Goal: Task Accomplishment & Management: Manage account settings

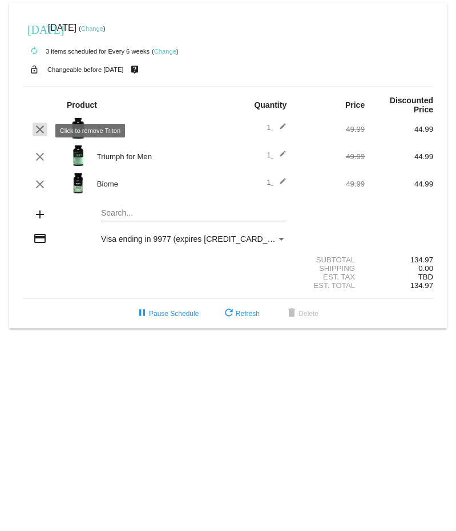
click at [39, 127] on mat-icon "clear" at bounding box center [40, 130] width 14 height 14
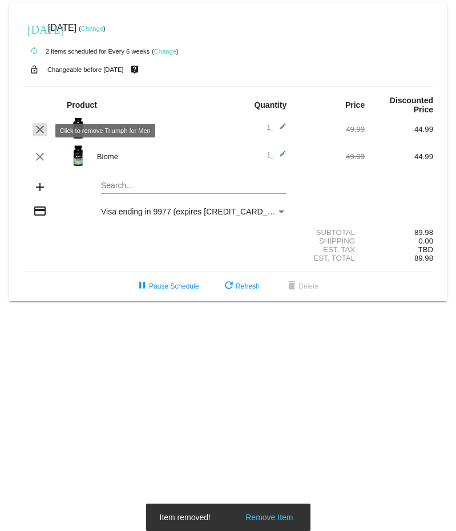
click at [42, 127] on mat-icon "clear" at bounding box center [40, 130] width 14 height 14
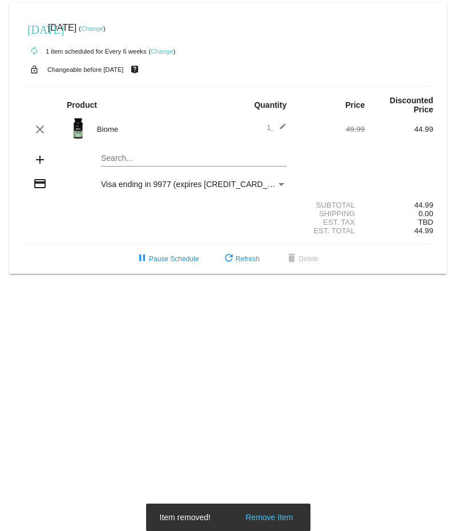
click at [156, 160] on mat-card "today Sep 1 2025 ( Change ) autorenew 1 item scheduled for Every 6 weeks ( Chan…" at bounding box center [228, 138] width 438 height 271
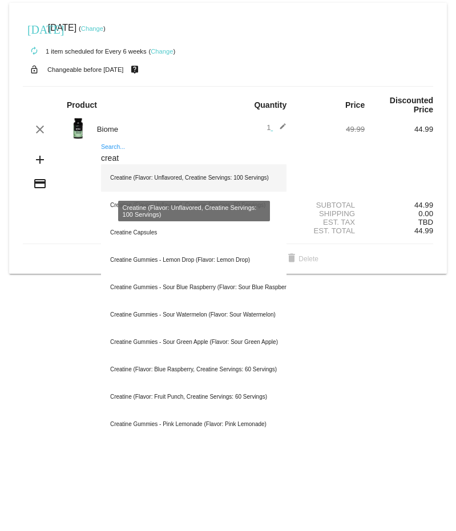
type input "creat"
click at [116, 180] on div "Creatine (Flavor: Unflavored, Creatine Servings: 100 Servings)" at bounding box center [193, 177] width 185 height 27
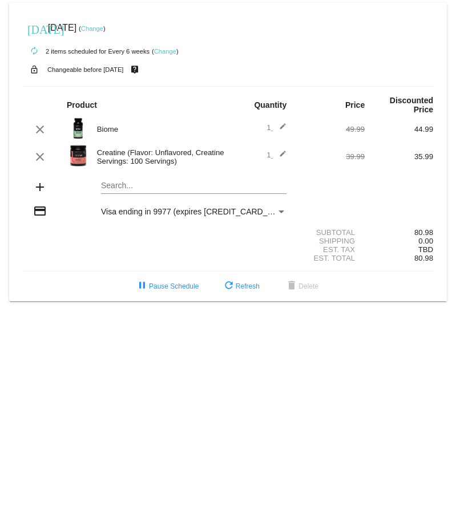
click at [273, 212] on div "Visa ending in 9977 (expires 1126)" at bounding box center [188, 211] width 175 height 9
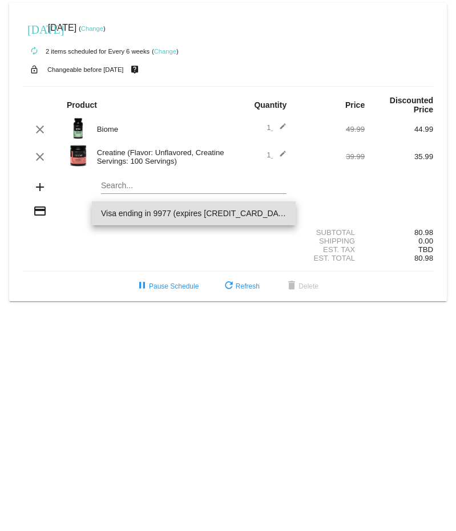
click at [273, 212] on span "Visa ending in 9977 (expires 1126)" at bounding box center [193, 213] width 185 height 24
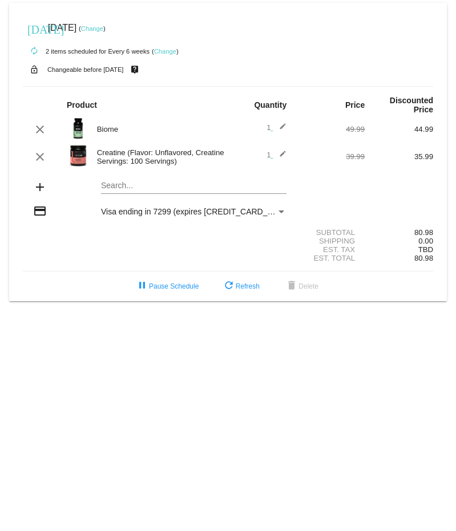
click at [104, 25] on div "[DATE] [DATE] ( Change )" at bounding box center [228, 28] width 410 height 23
click at [103, 25] on link "Change" at bounding box center [92, 28] width 22 height 7
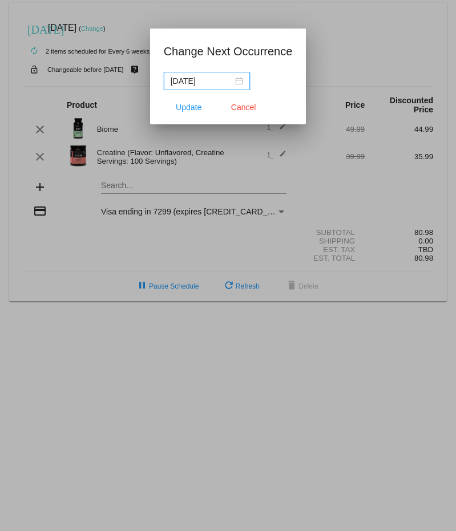
click at [220, 81] on input "[DATE]" at bounding box center [202, 81] width 62 height 13
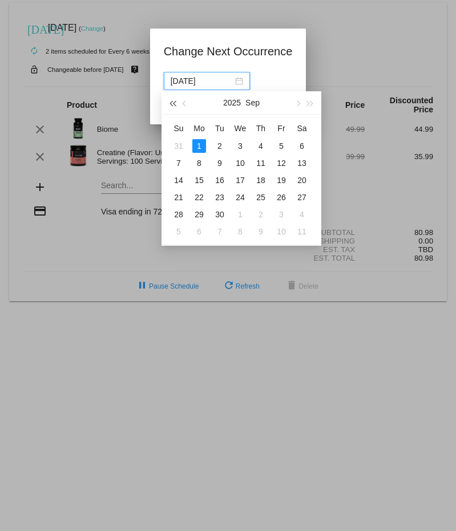
click at [175, 103] on span "button" at bounding box center [172, 104] width 6 height 6
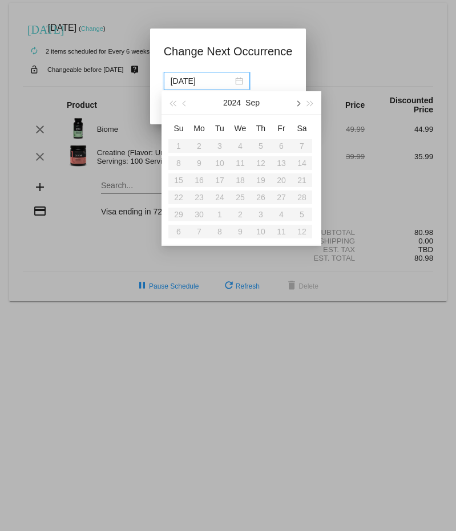
click at [298, 104] on span "button" at bounding box center [297, 104] width 6 height 6
click at [318, 105] on div "[DATE]" at bounding box center [241, 102] width 160 height 23
click at [312, 104] on span "button" at bounding box center [311, 104] width 6 height 6
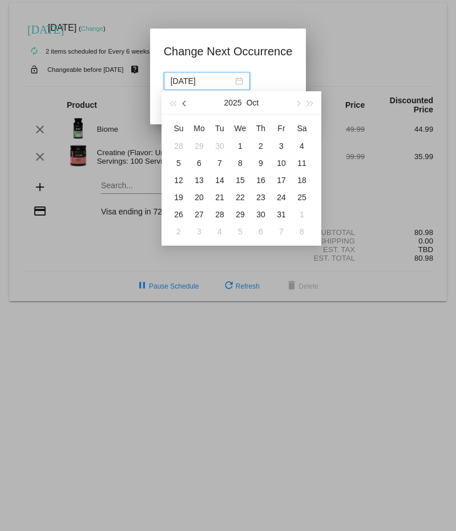
click at [183, 100] on button "button" at bounding box center [185, 102] width 13 height 23
click at [220, 213] on div "26" at bounding box center [220, 215] width 14 height 14
type input "[DATE]"
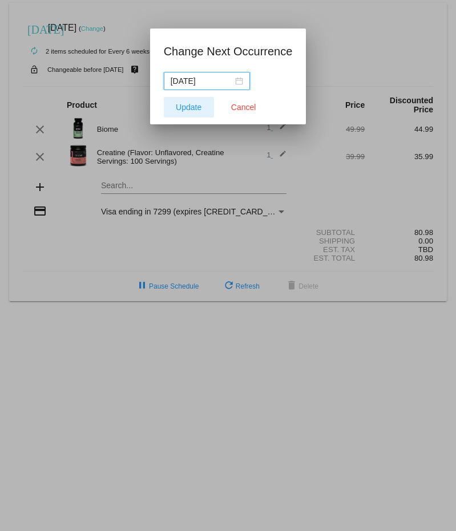
click at [189, 106] on span "Update" at bounding box center [189, 107] width 26 height 9
